Goal: Task Accomplishment & Management: Manage account settings

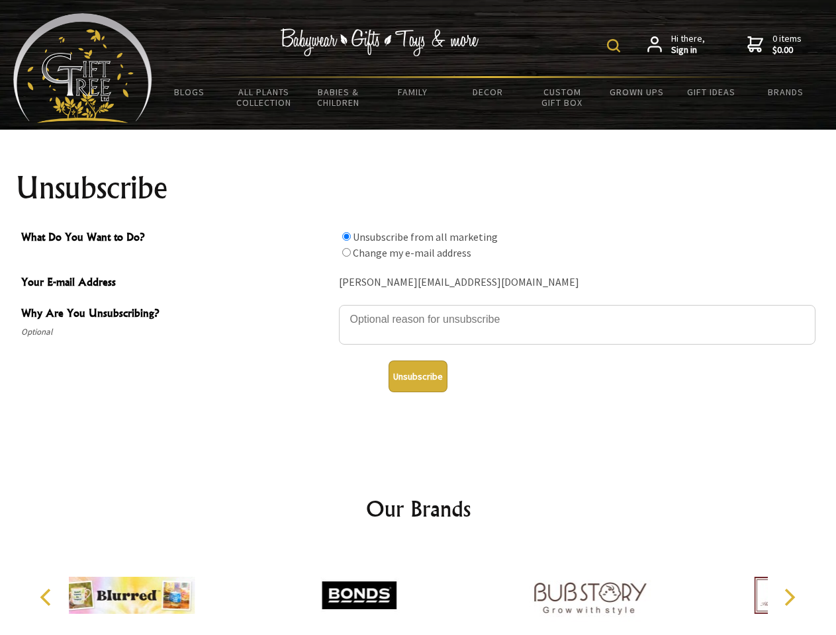
click at [615, 46] on img at bounding box center [613, 45] width 13 height 13
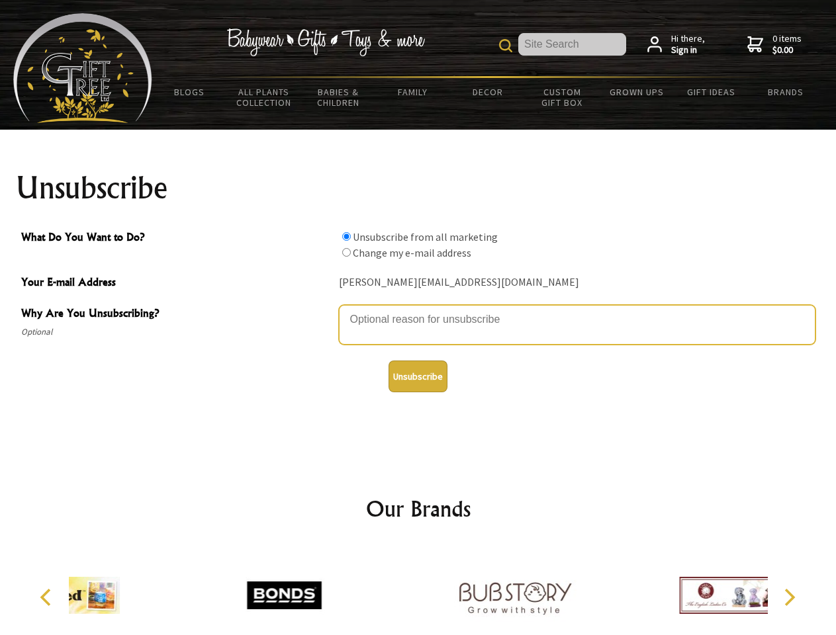
click at [418, 310] on textarea "Why Are You Unsubscribing?" at bounding box center [577, 325] width 476 height 40
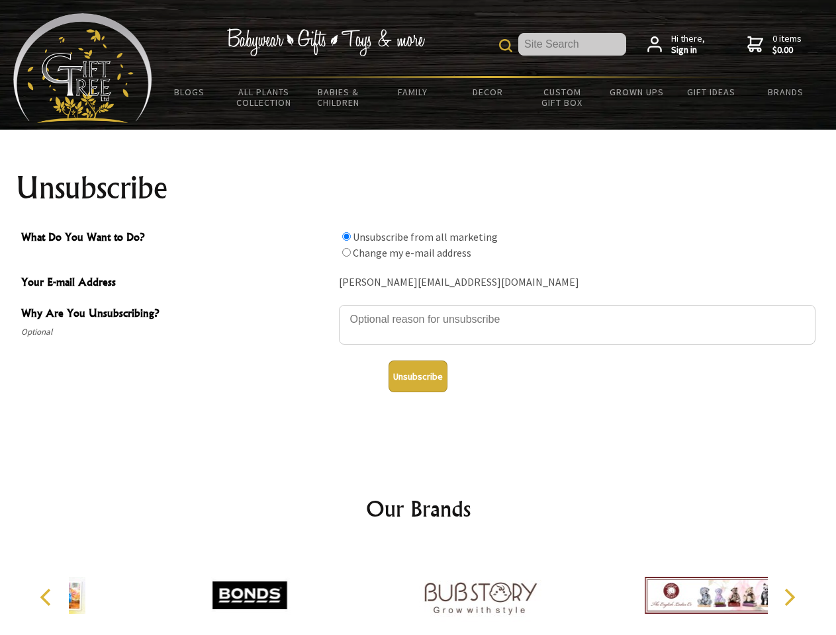
click at [346, 236] on input "What Do You Want to Do?" at bounding box center [346, 236] width 9 height 9
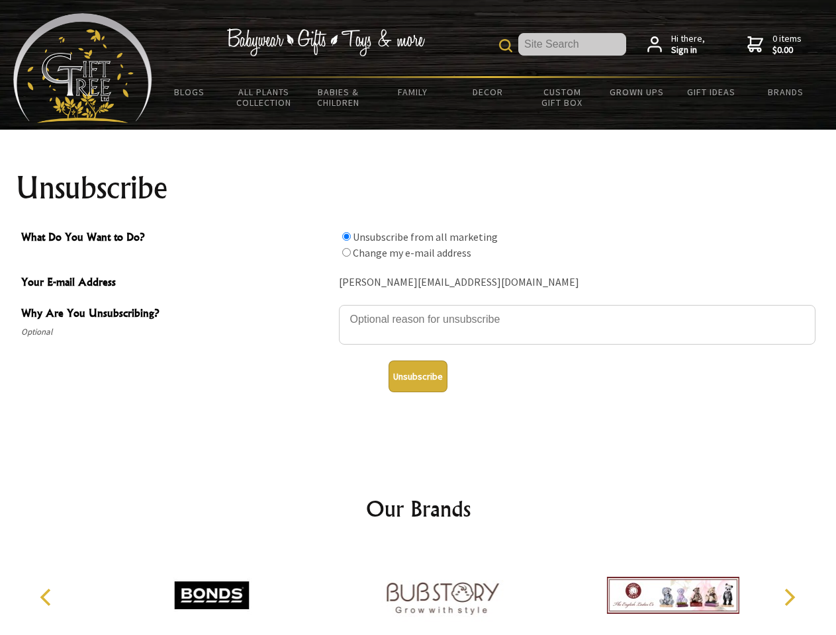
click at [346, 252] on input "What Do You Want to Do?" at bounding box center [346, 252] width 9 height 9
radio input "true"
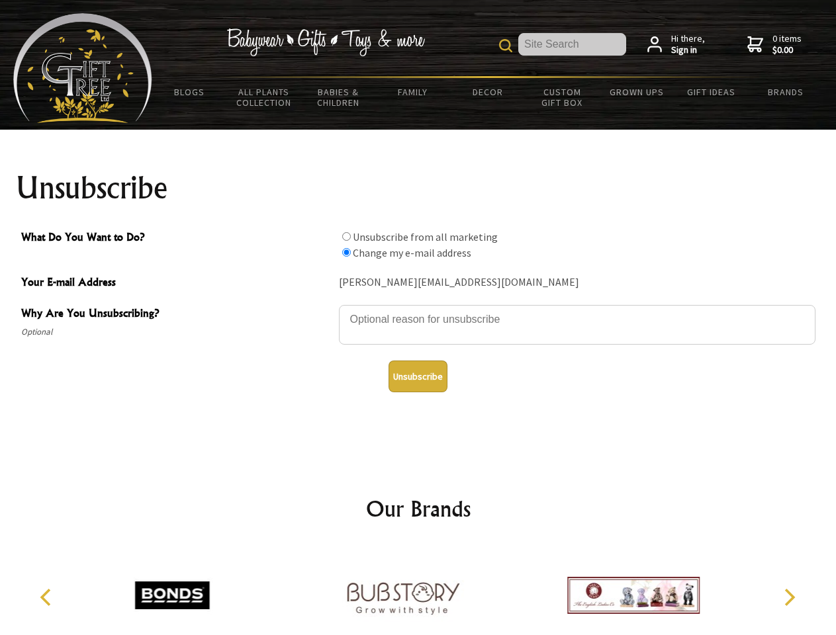
click at [418, 377] on button "Unsubscribe" at bounding box center [417, 377] width 59 height 32
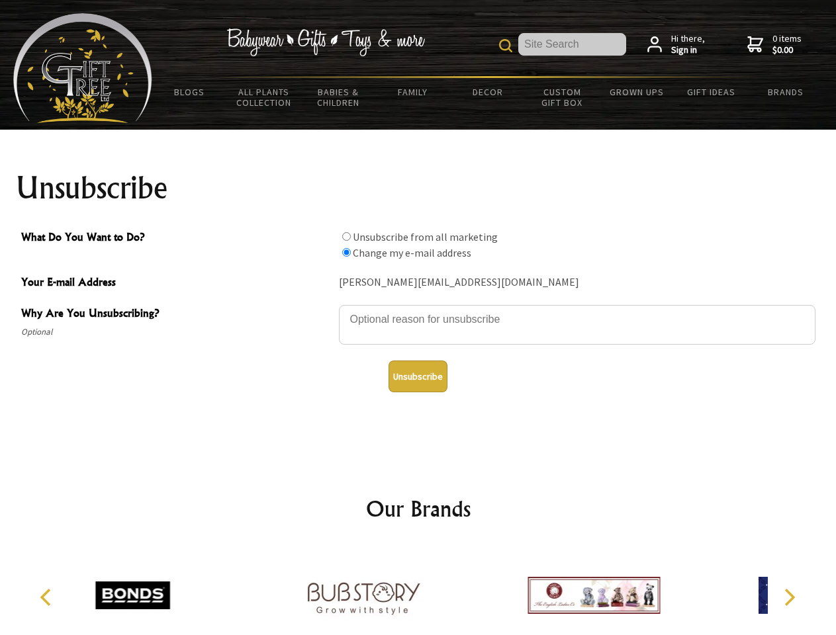
click at [48, 598] on icon "Previous" at bounding box center [46, 597] width 17 height 17
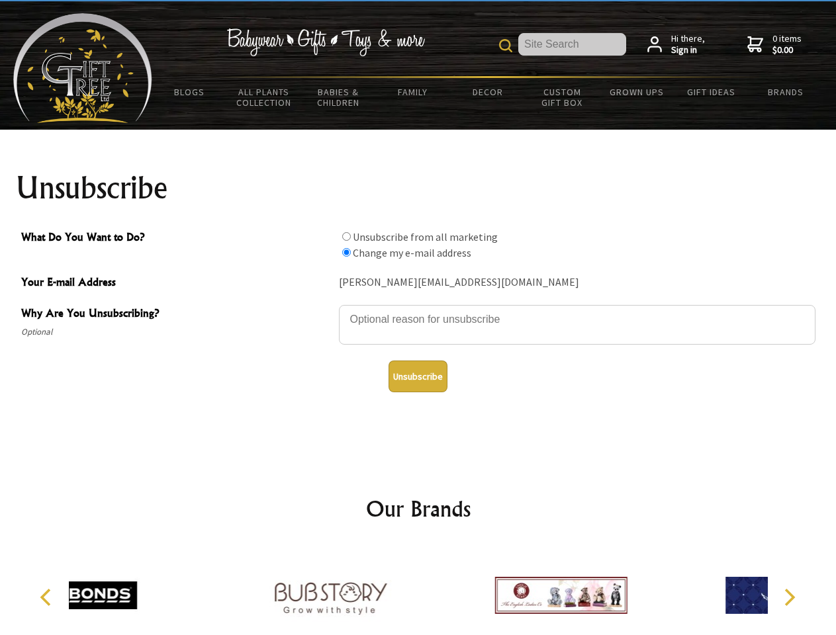
click at [789, 598] on icon "Next" at bounding box center [788, 597] width 17 height 17
